Goal: Transaction & Acquisition: Subscribe to service/newsletter

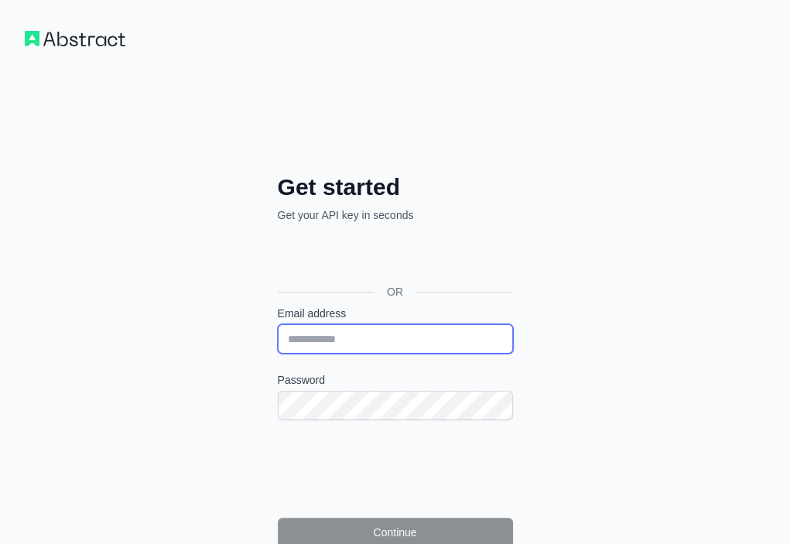
click at [278, 324] on input "Email address" at bounding box center [395, 338] width 235 height 29
paste input "**********"
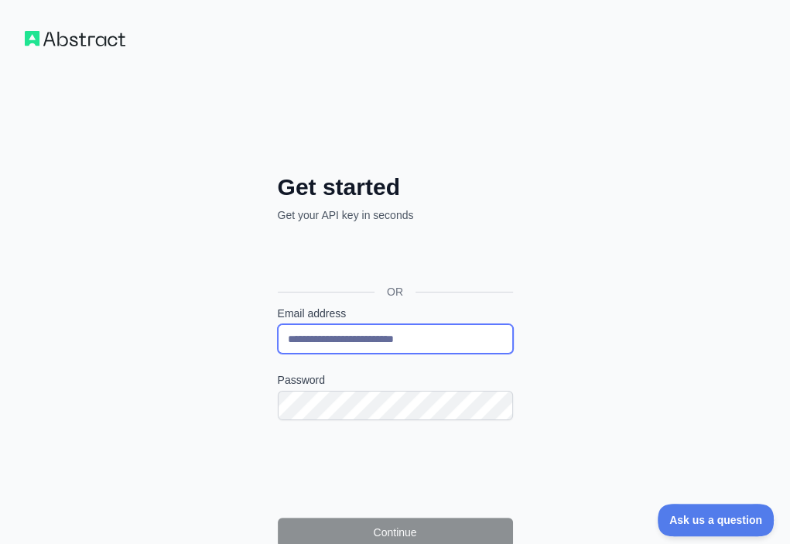
type input "**********"
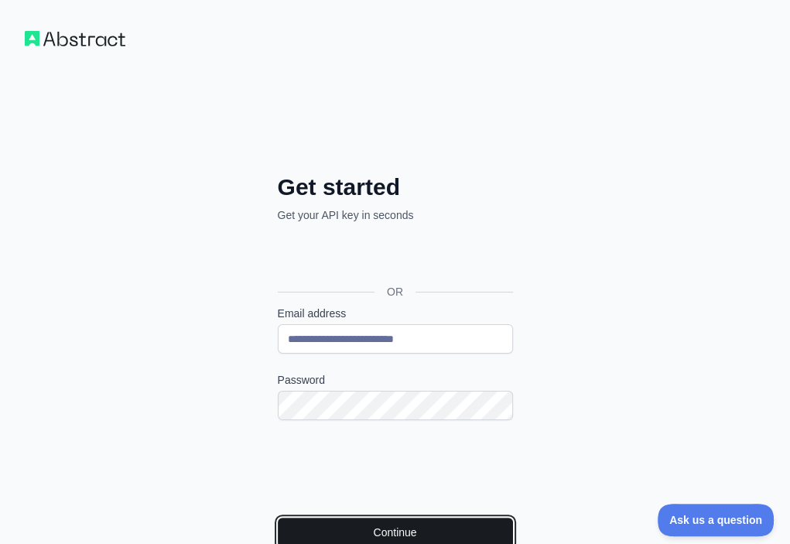
click at [291, 518] on button "Continue" at bounding box center [395, 532] width 235 height 29
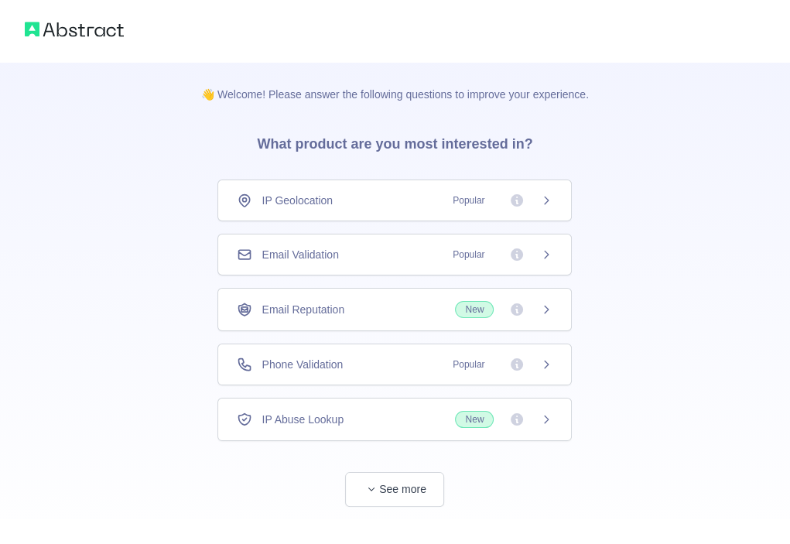
click at [388, 255] on div "Email Validation Popular" at bounding box center [395, 254] width 316 height 15
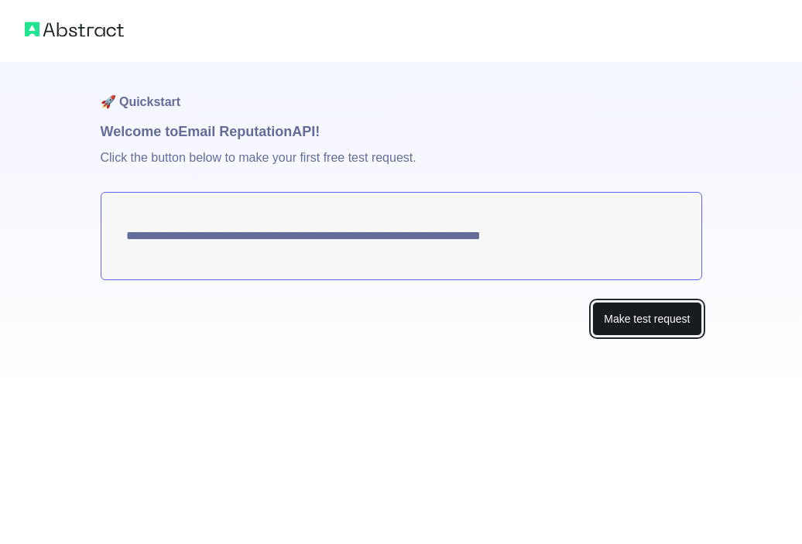
click at [679, 323] on button "Make test request" at bounding box center [646, 319] width 109 height 35
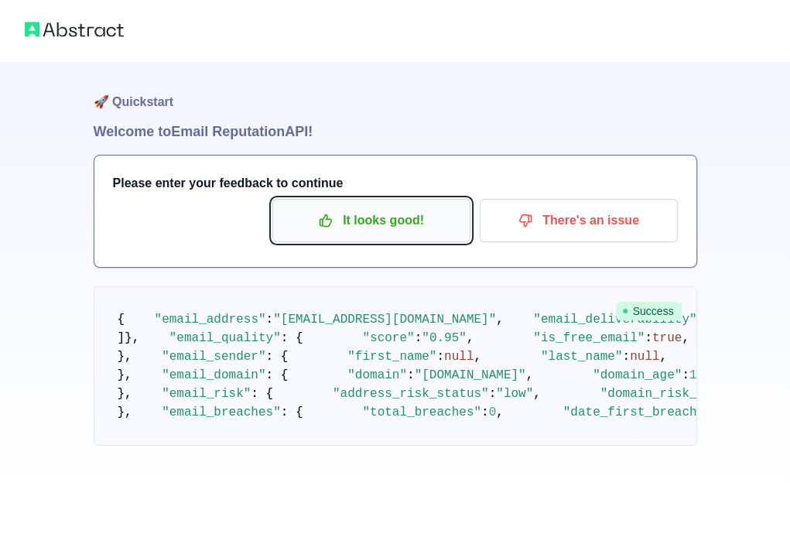
click at [420, 214] on p "It looks good!" at bounding box center [371, 220] width 175 height 26
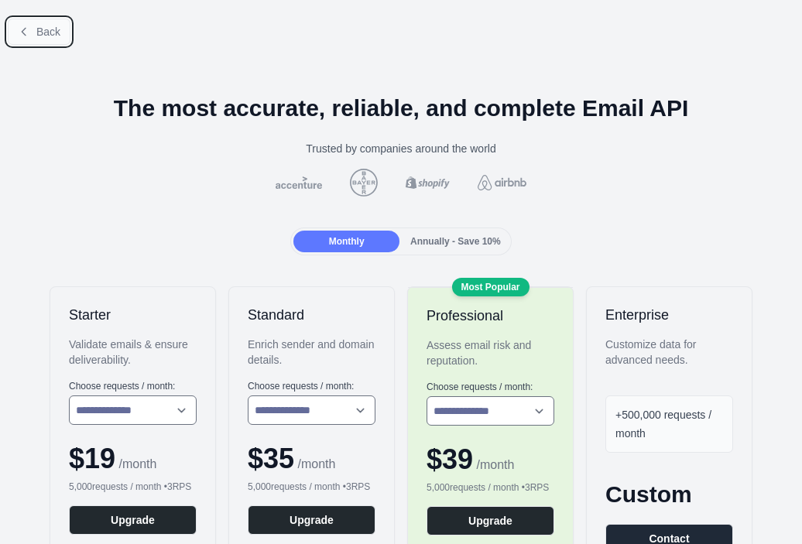
click at [65, 34] on button "Back" at bounding box center [39, 32] width 63 height 26
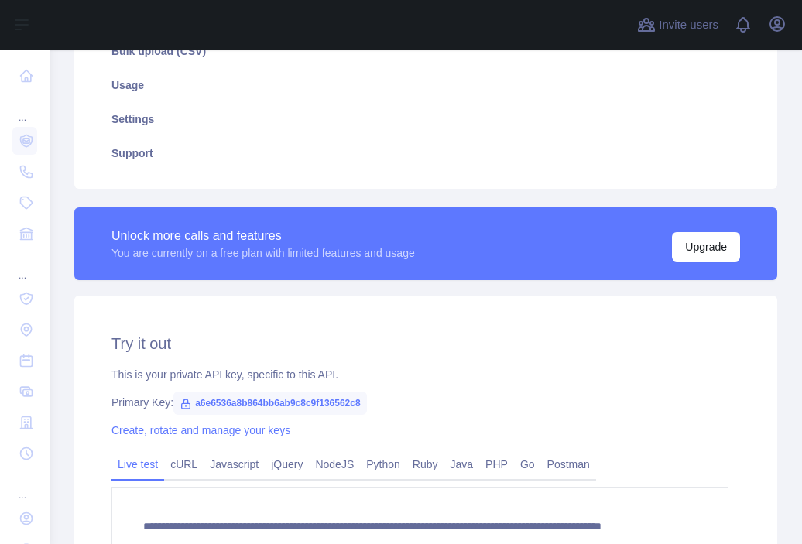
scroll to position [310, 0]
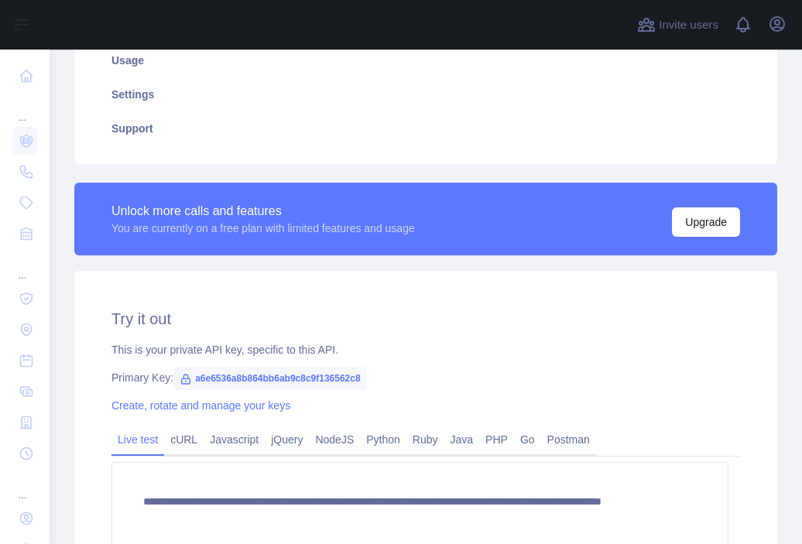
click at [307, 375] on span "a6e6536a8b864bb6ab9c8c9f136562c8" at bounding box center [269, 378] width 193 height 23
copy span "a6e6536a8b864bb6ab9c8c9f136562c8"
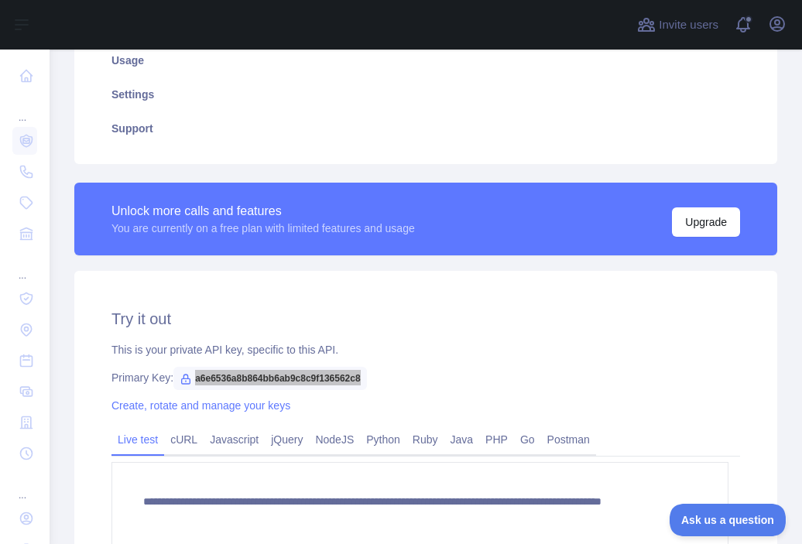
scroll to position [0, 0]
